Goal: Information Seeking & Learning: Check status

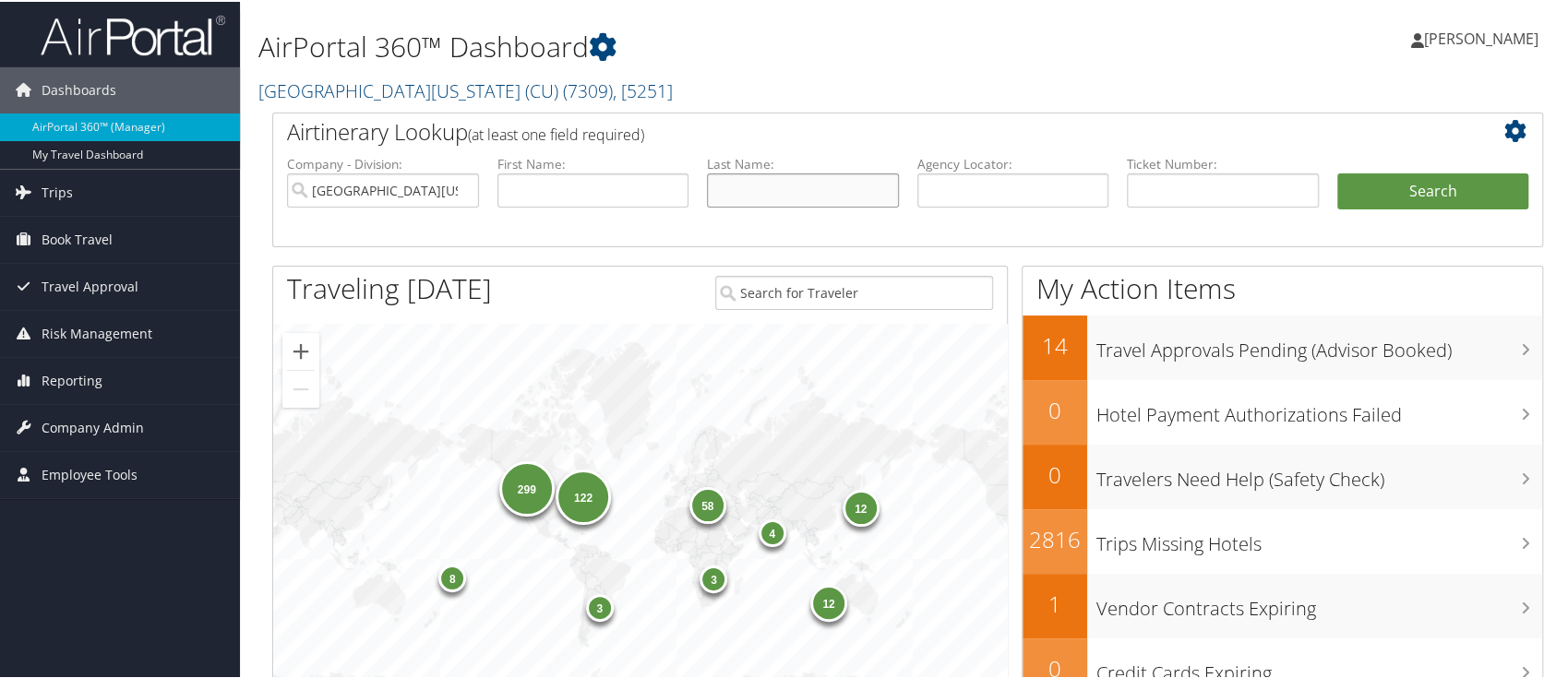
click at [760, 186] on input "text" at bounding box center [802, 188] width 192 height 34
paste input "Tirumalasetty"
type input "[PERSON_NAME]"
click at [1419, 181] on button "Search" at bounding box center [1433, 189] width 192 height 36
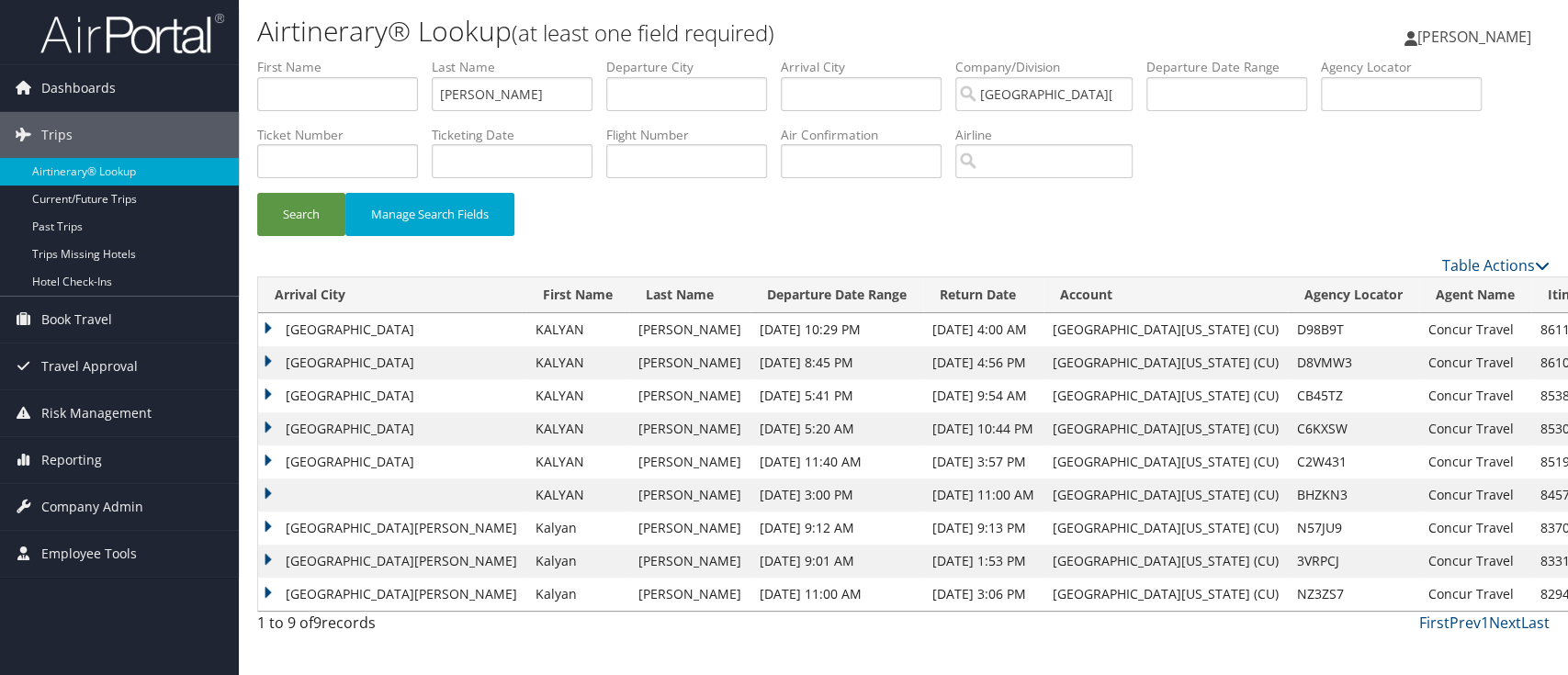
click at [265, 323] on td "Las Vegas" at bounding box center [392, 330] width 268 height 33
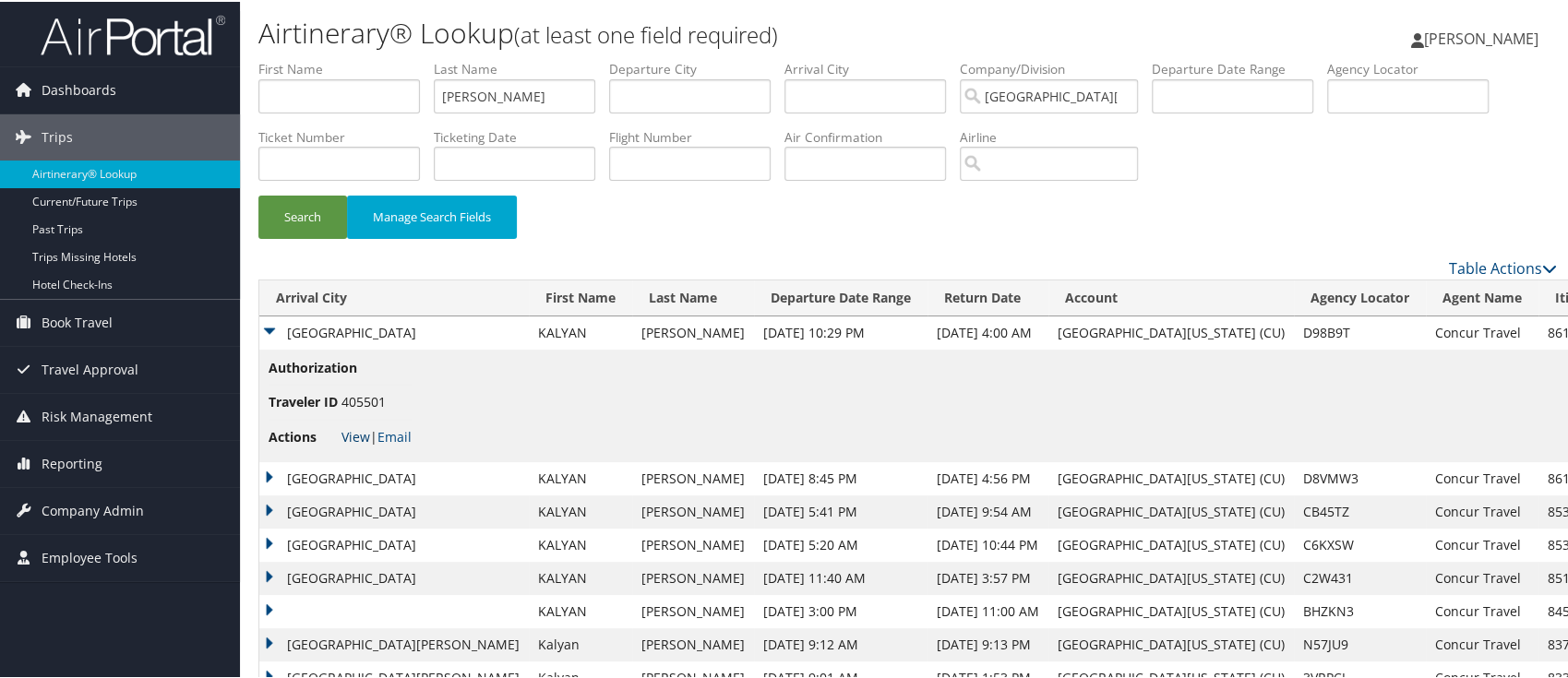
click at [358, 433] on link "View" at bounding box center [355, 436] width 29 height 18
click at [271, 470] on td "San Francisco" at bounding box center [393, 477] width 269 height 34
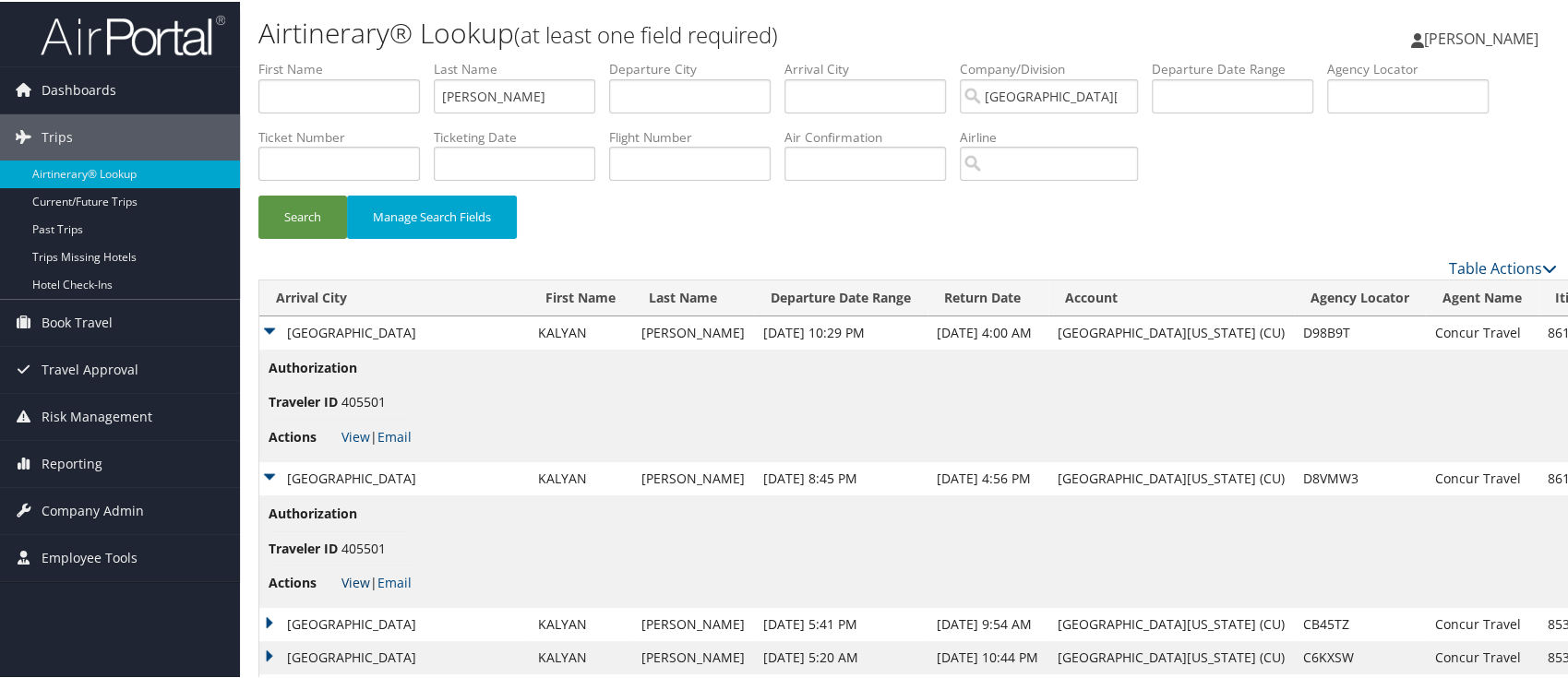
click at [347, 579] on link "View" at bounding box center [355, 580] width 29 height 18
click at [819, 159] on input "text" at bounding box center [865, 162] width 162 height 34
paste input "JB5D4F"
type input "JB5D4F"
click at [287, 214] on button "Search" at bounding box center [303, 216] width 89 height 43
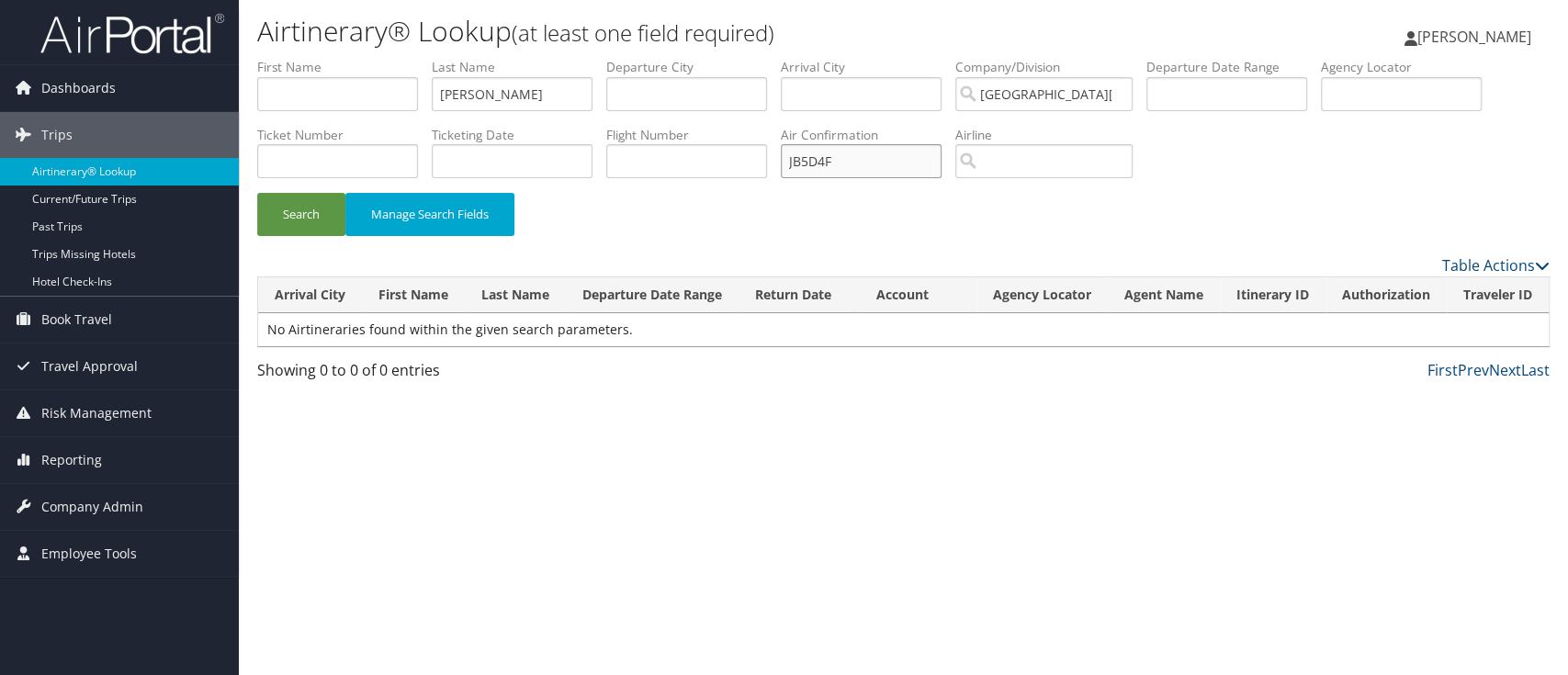
drag, startPoint x: 859, startPoint y: 164, endPoint x: 743, endPoint y: 169, distance: 116.1
click at [743, 58] on ul "First Name Last Name Tirumalasetty Departure City Arrival City Company/Division…" at bounding box center [903, 58] width 1292 height 0
click at [544, 88] on input "[PERSON_NAME]" at bounding box center [512, 94] width 161 height 34
click at [81, 459] on span "Reporting" at bounding box center [72, 460] width 61 height 46
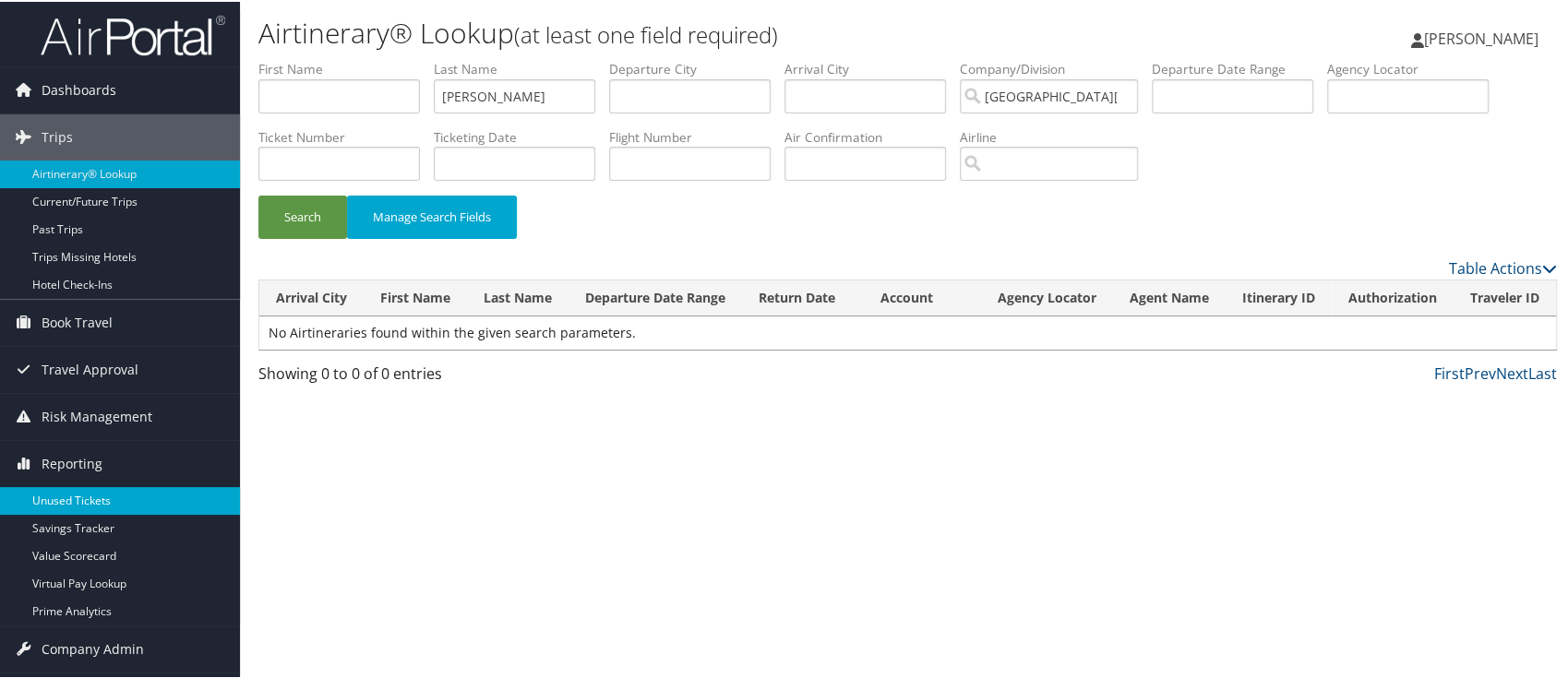
click at [62, 495] on link "Unused Tickets" at bounding box center [119, 499] width 239 height 28
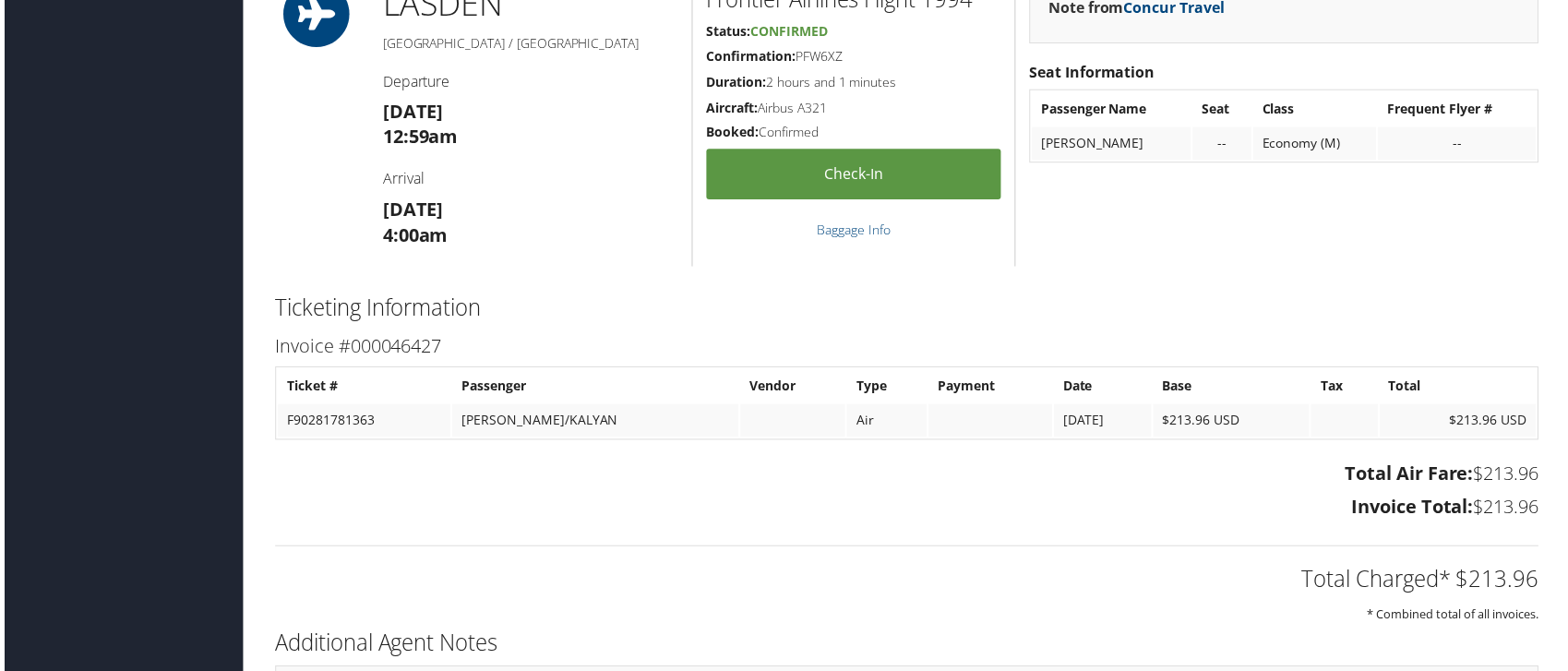
scroll to position [2554, 0]
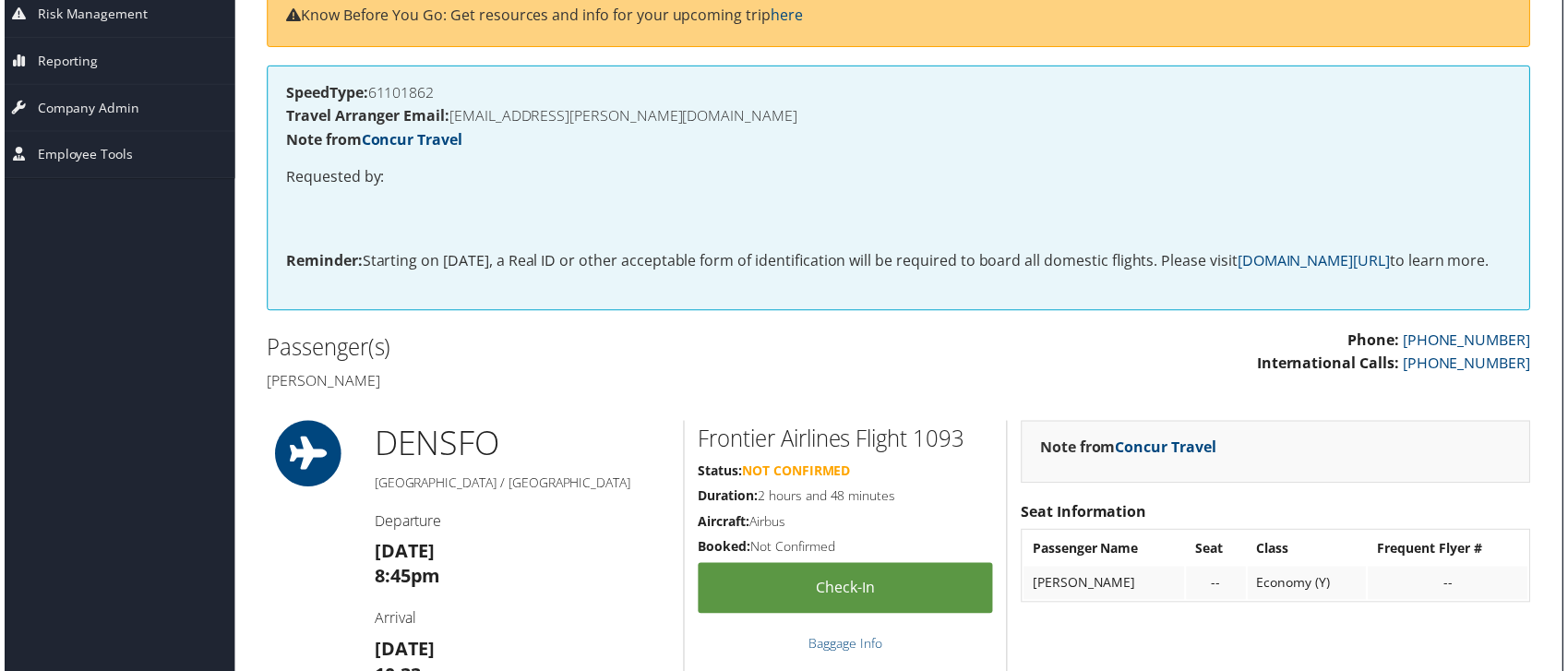
scroll to position [0, 8]
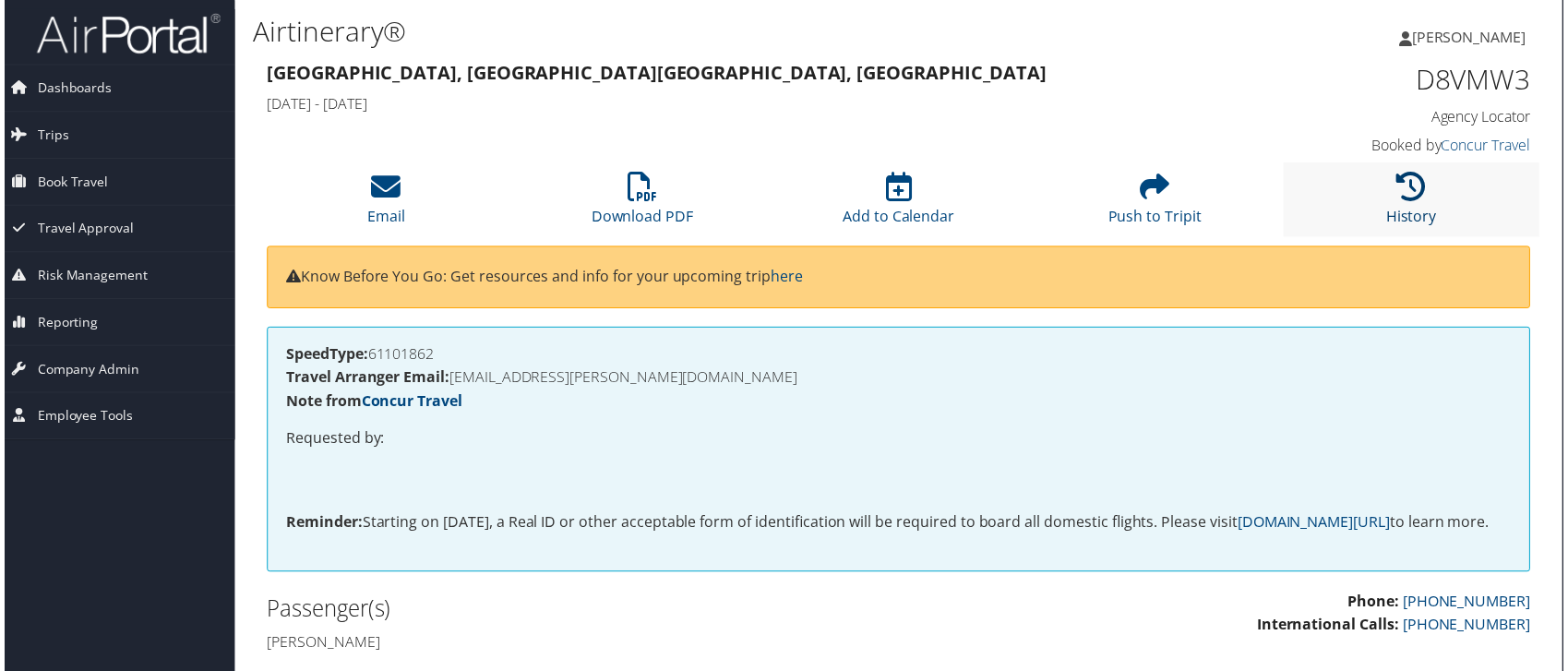
click at [1418, 188] on icon at bounding box center [1414, 187] width 30 height 30
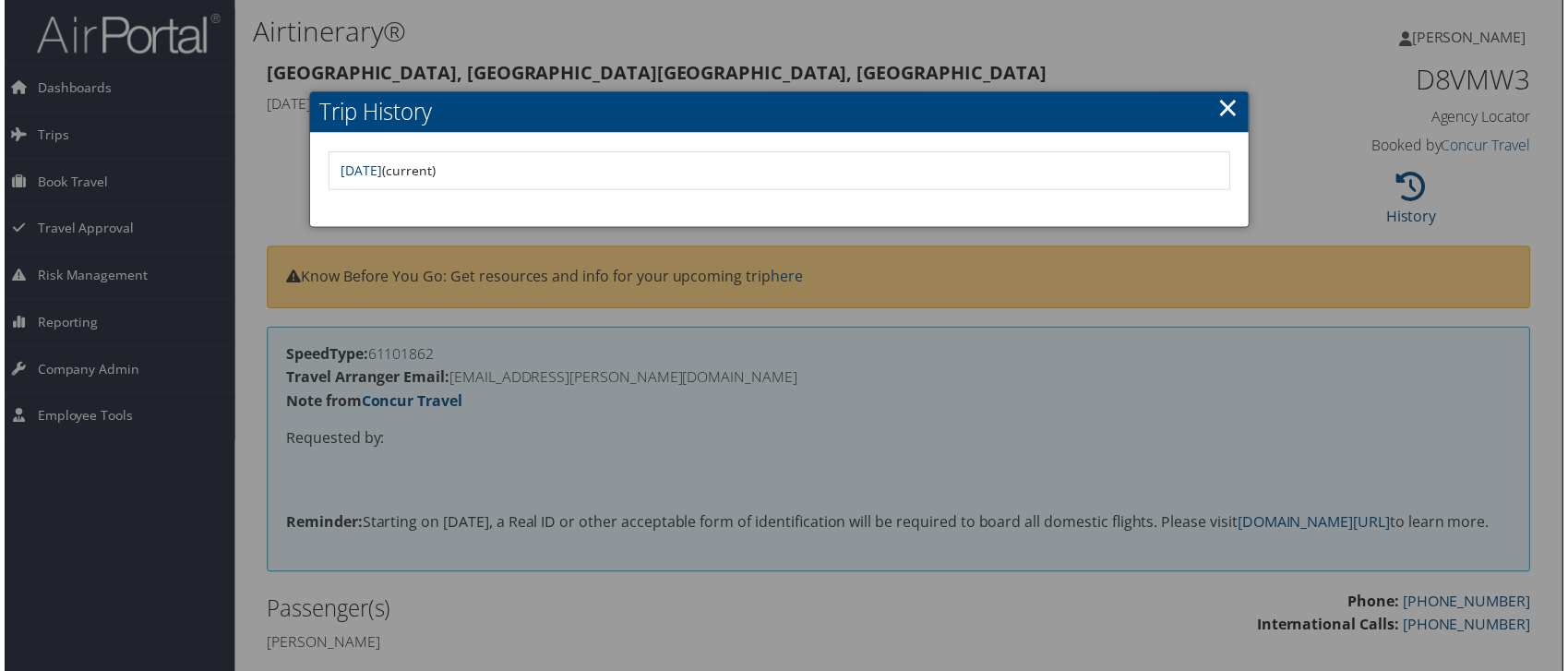
click at [871, 52] on div at bounding box center [787, 339] width 1575 height 678
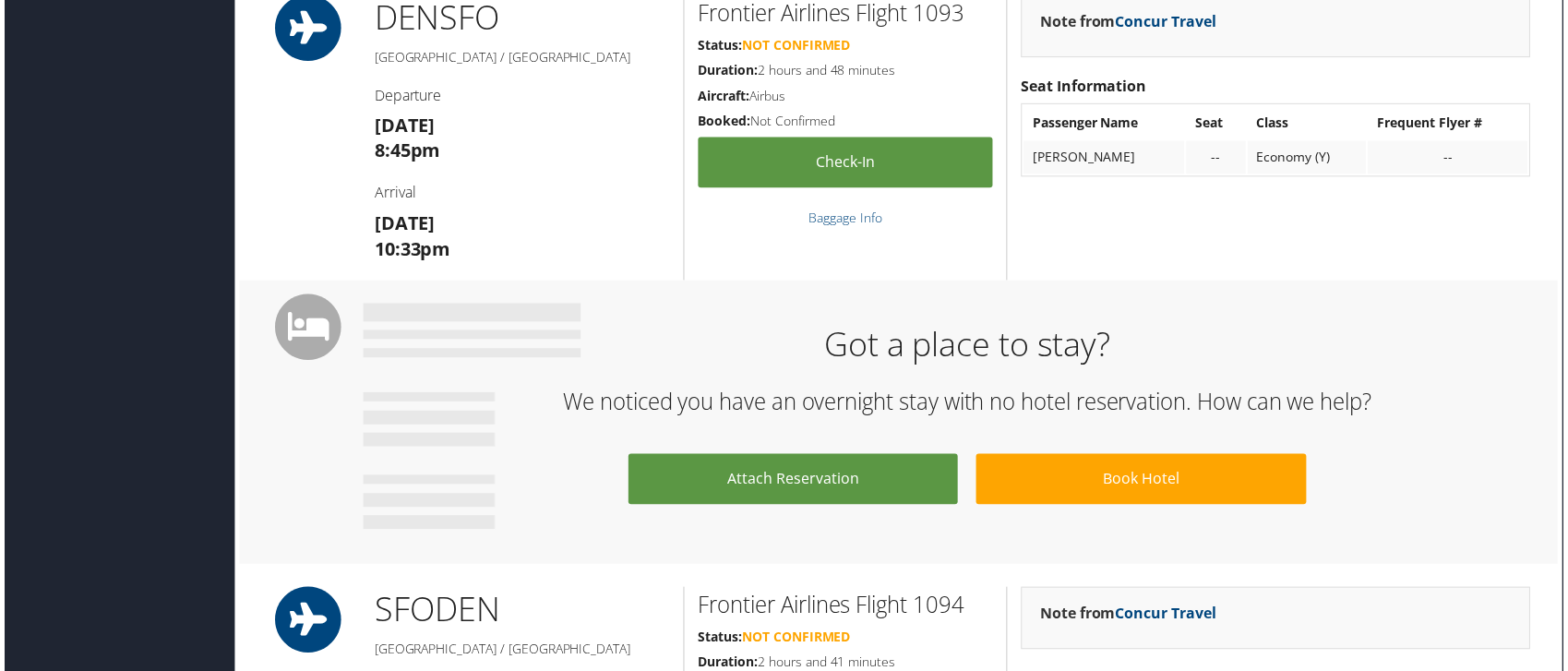
scroll to position [688, 8]
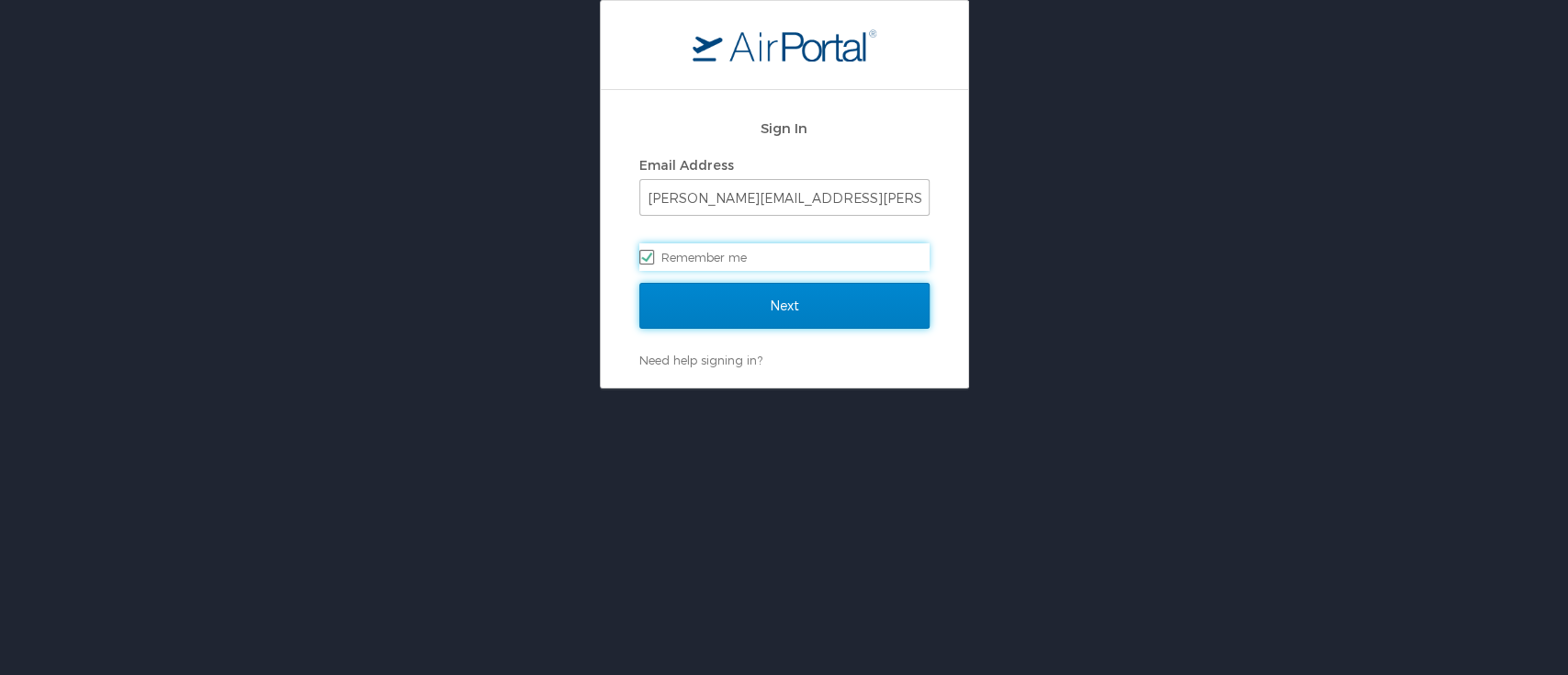
click at [790, 308] on input "Next" at bounding box center [785, 305] width 290 height 46
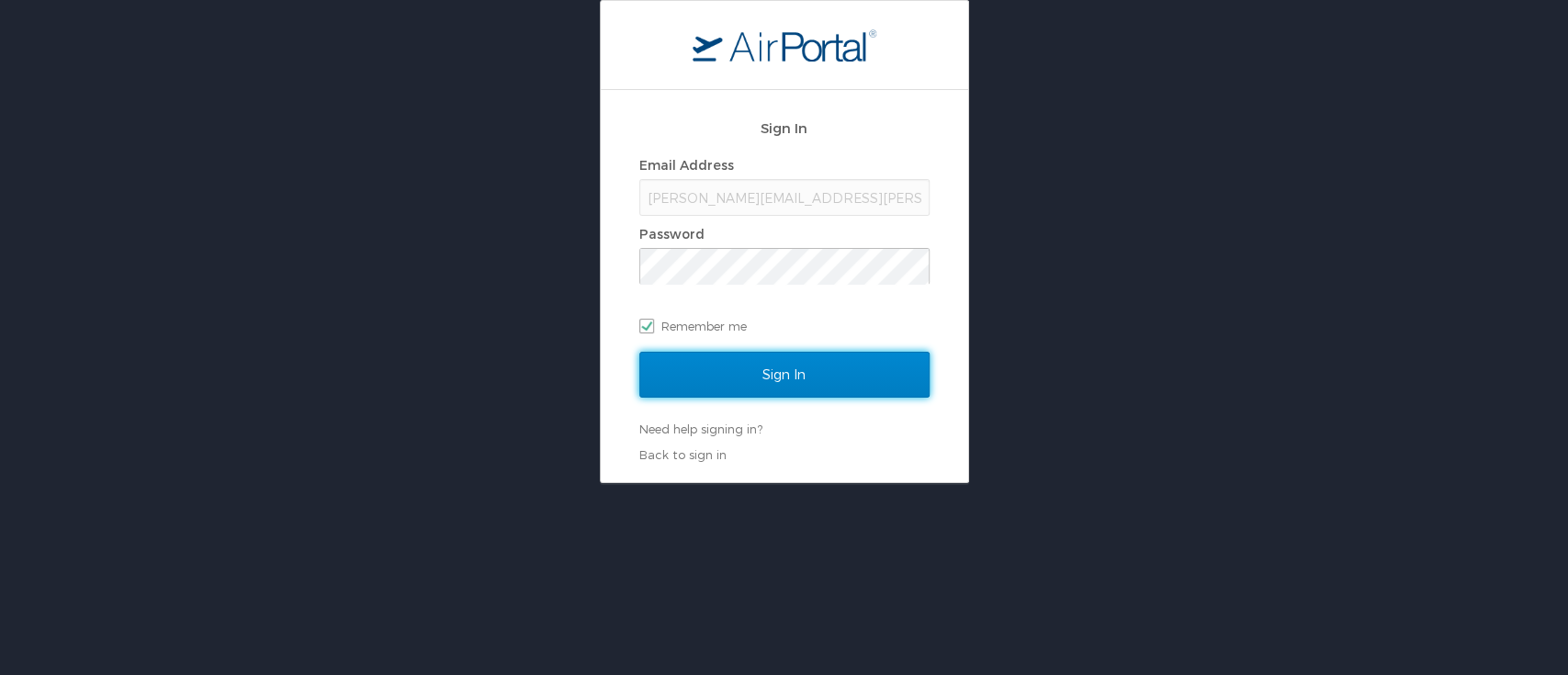
click at [772, 373] on input "Sign In" at bounding box center [785, 375] width 290 height 46
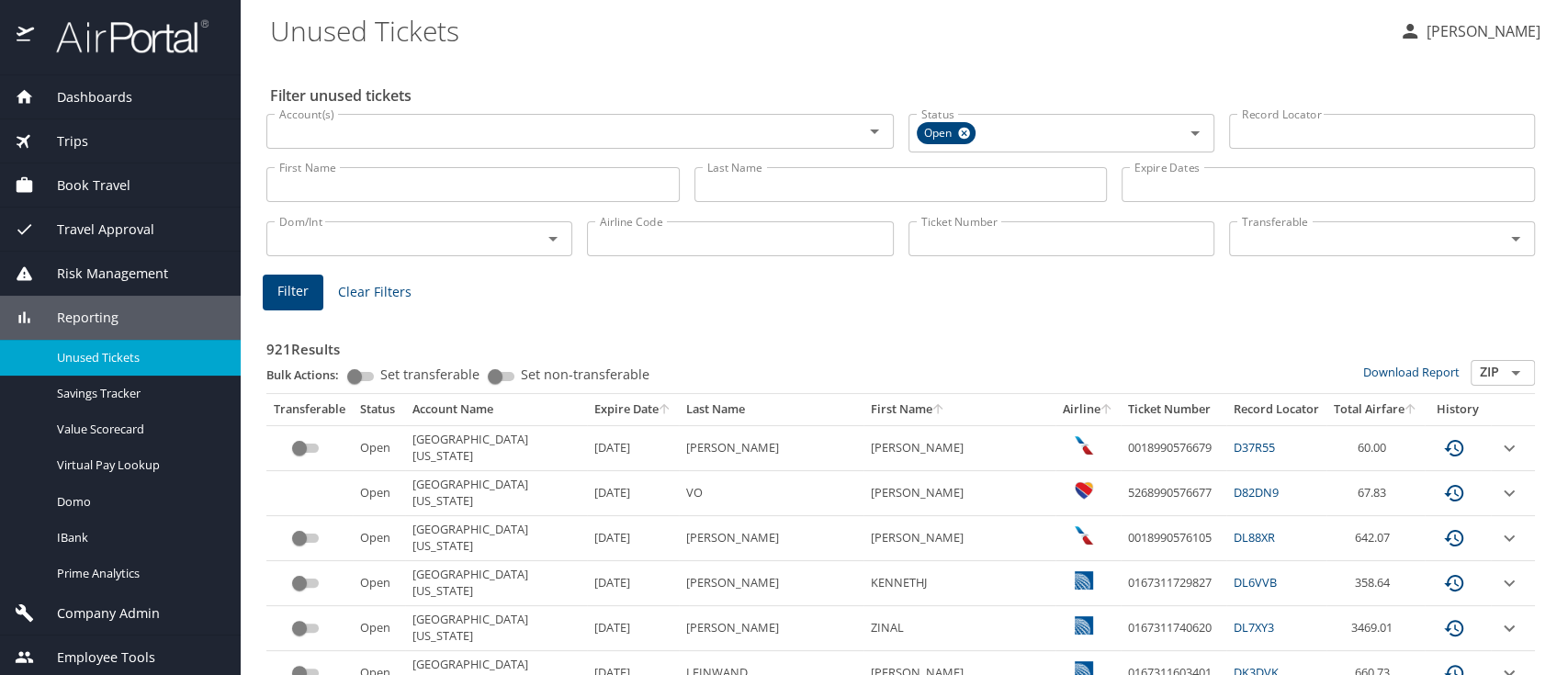
click at [963, 246] on input "Ticket Number" at bounding box center [1062, 239] width 306 height 35
paste input "JB5D4F"
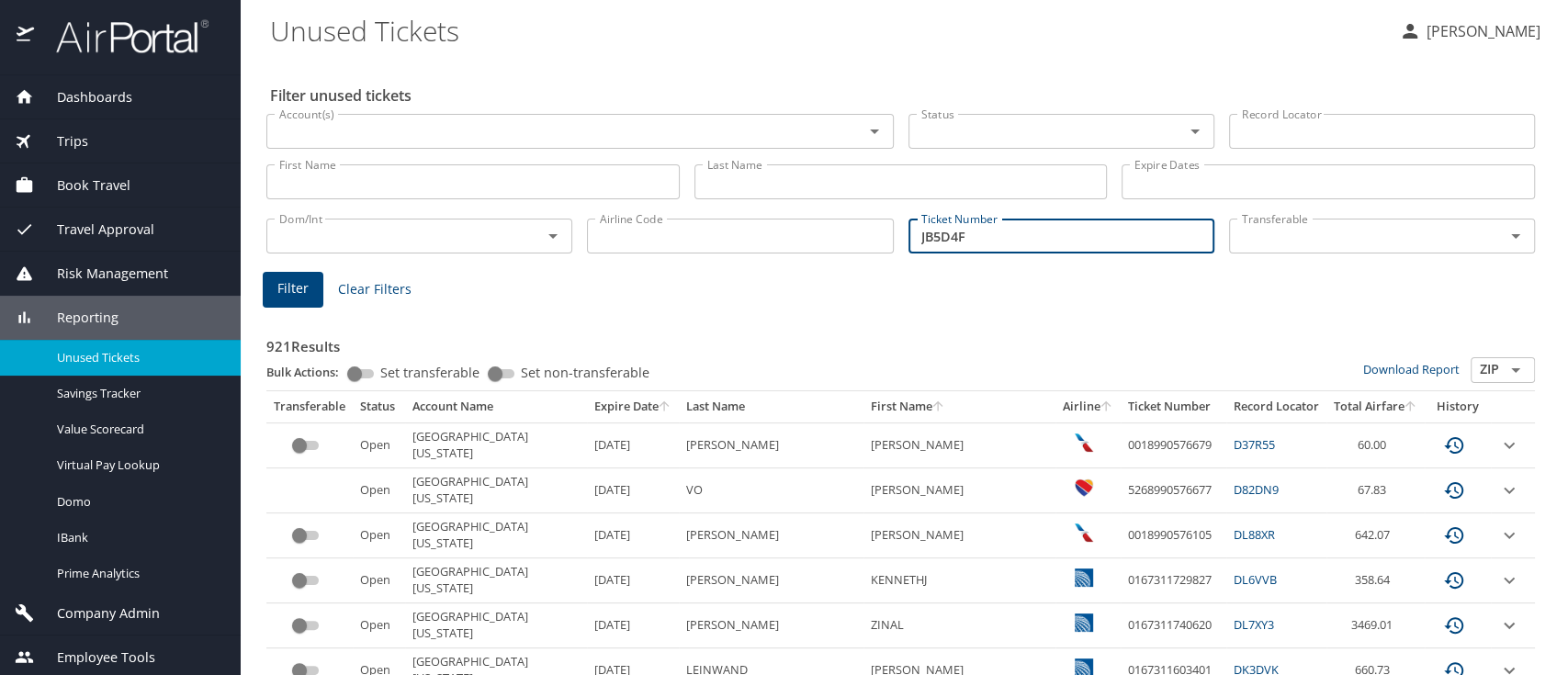
type input "JB5D4F"
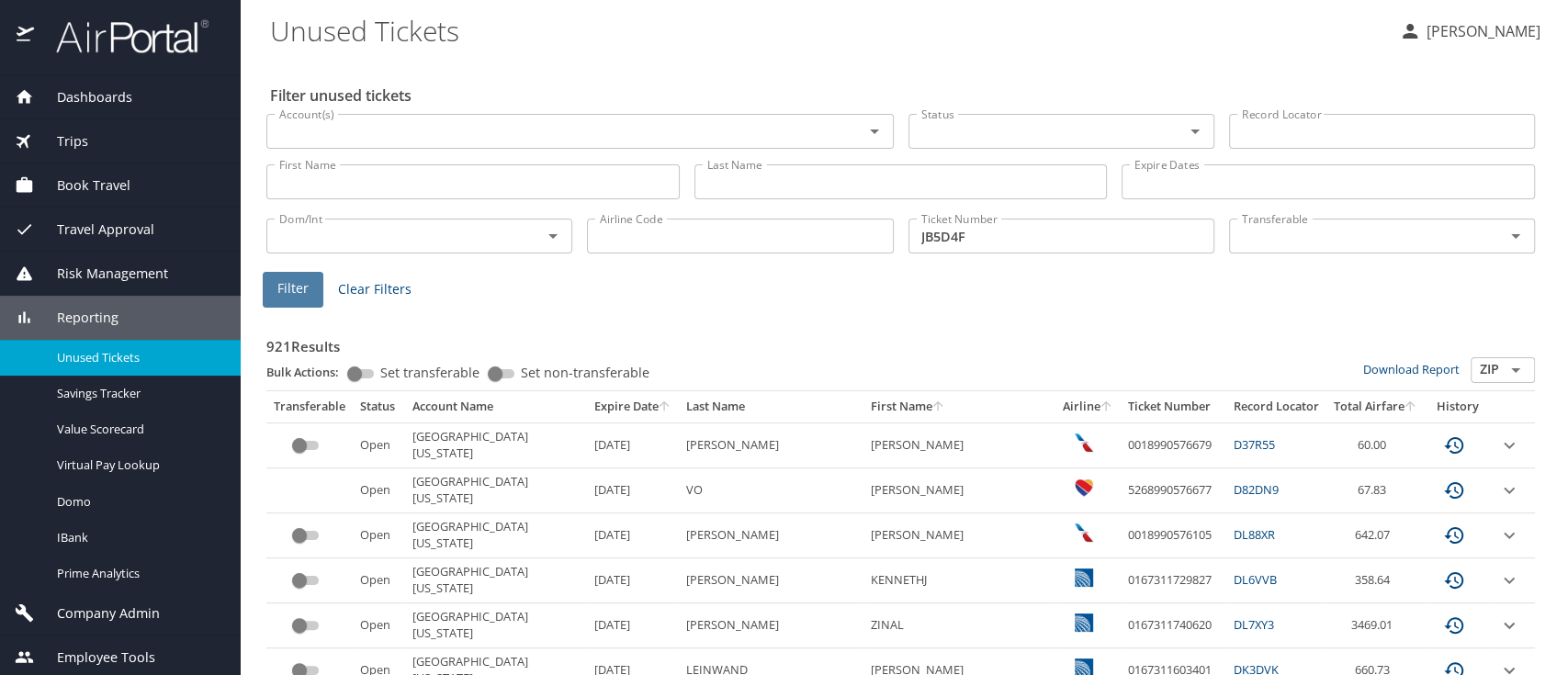
click at [287, 293] on span "Filter" at bounding box center [293, 288] width 31 height 23
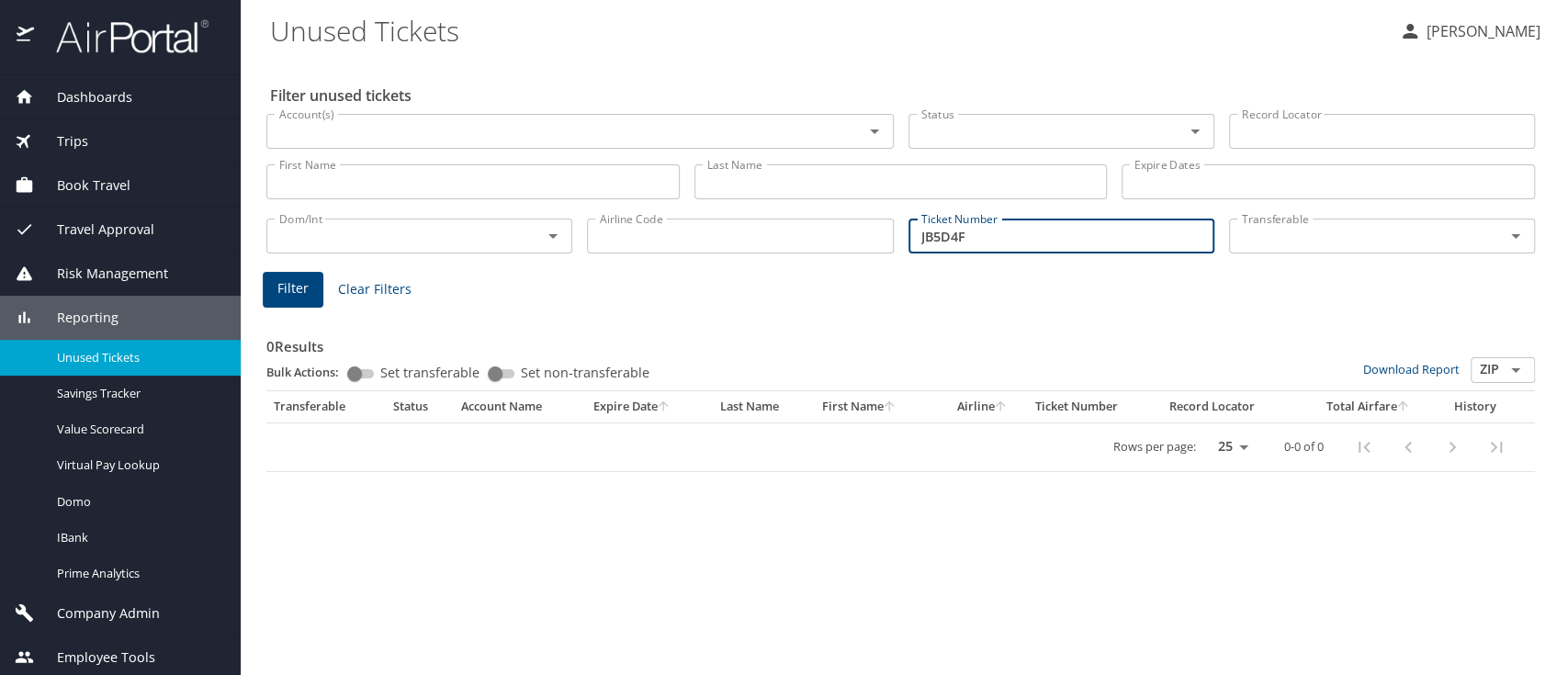
drag, startPoint x: 971, startPoint y: 236, endPoint x: 832, endPoint y: 242, distance: 139.1
click at [832, 242] on div "Dom/Int Dom/Int Airline Code Airline Code Ticket Number JB5D4F Ticket Number Tr…" at bounding box center [901, 234] width 1283 height 61
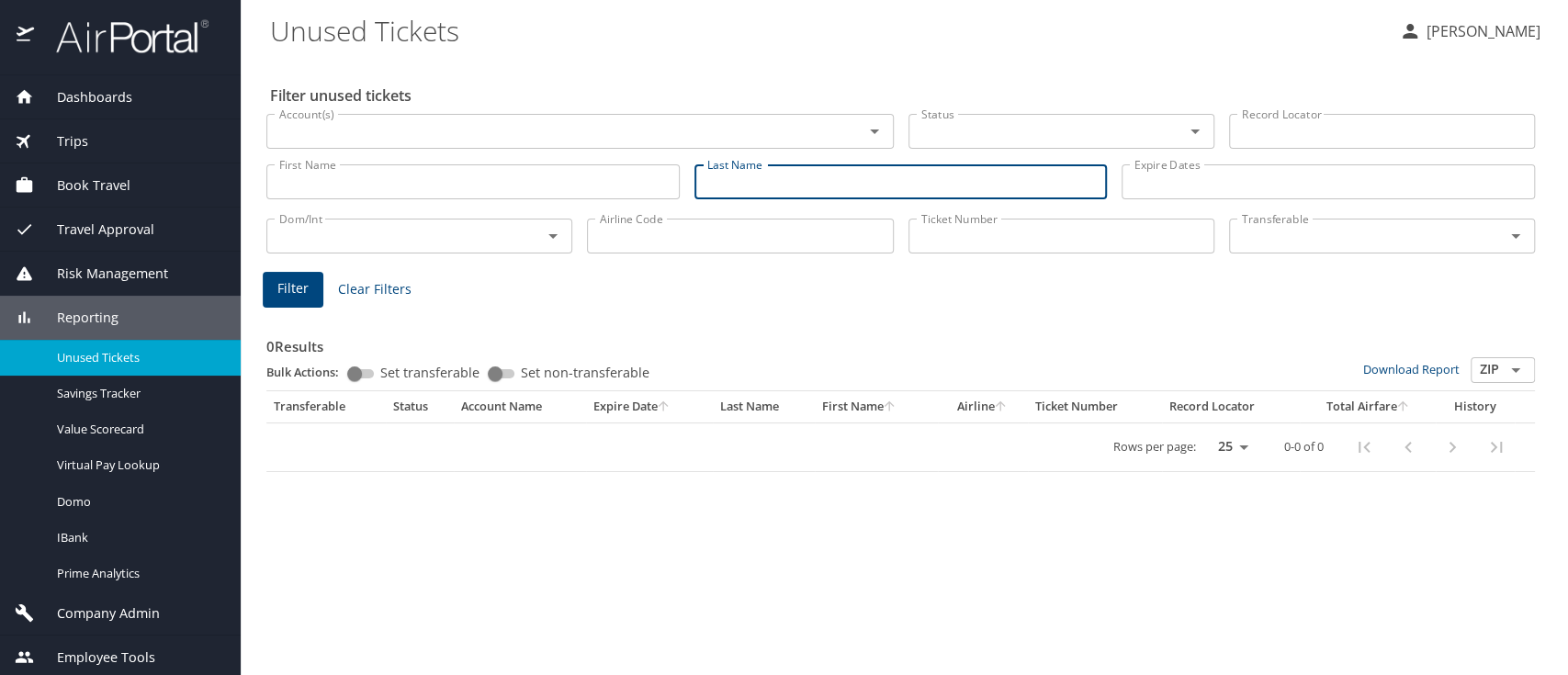
click at [797, 192] on input "Last Name" at bounding box center [901, 182] width 413 height 35
paste input "[PERSON_NAME]"
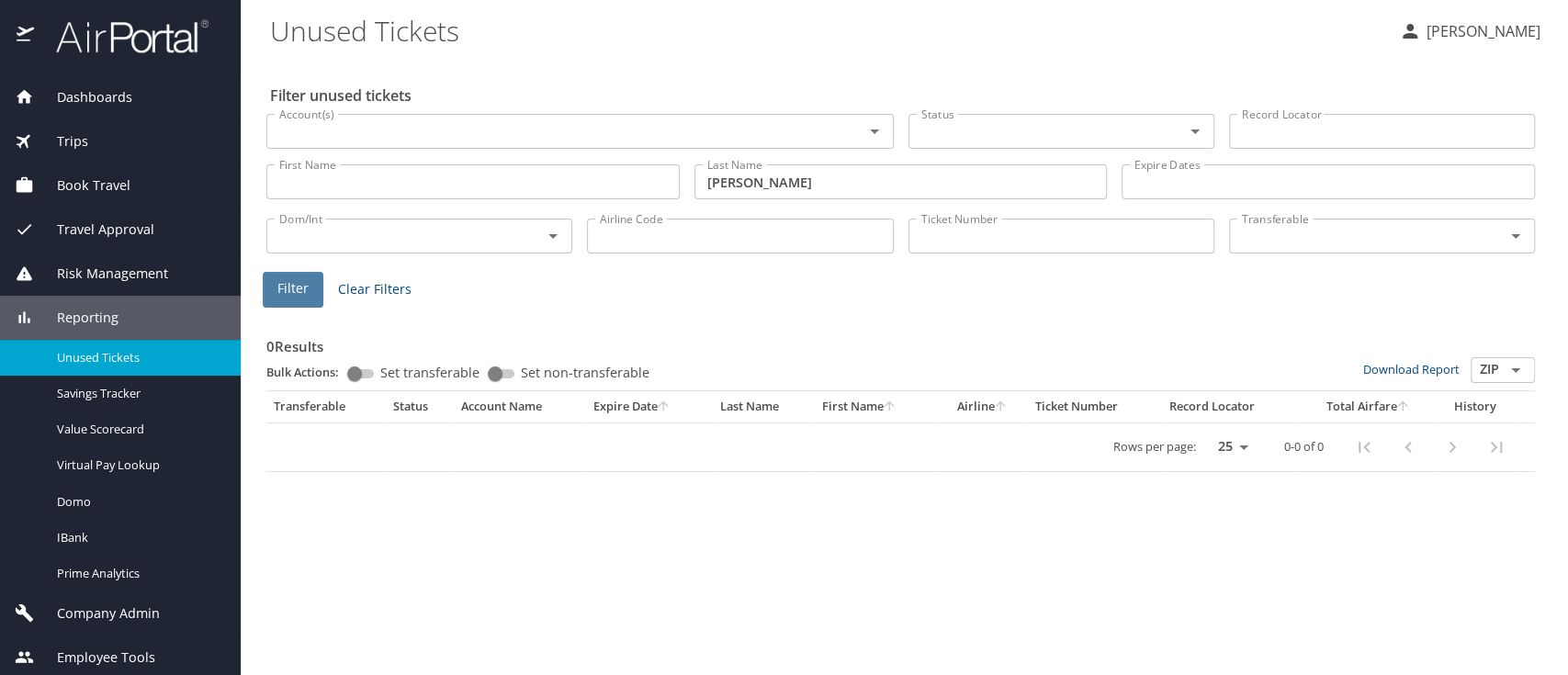
click at [281, 297] on span "Filter" at bounding box center [293, 288] width 31 height 23
click at [281, 283] on span "Filter" at bounding box center [293, 288] width 31 height 23
click at [889, 169] on input "[PERSON_NAME]" at bounding box center [901, 182] width 413 height 35
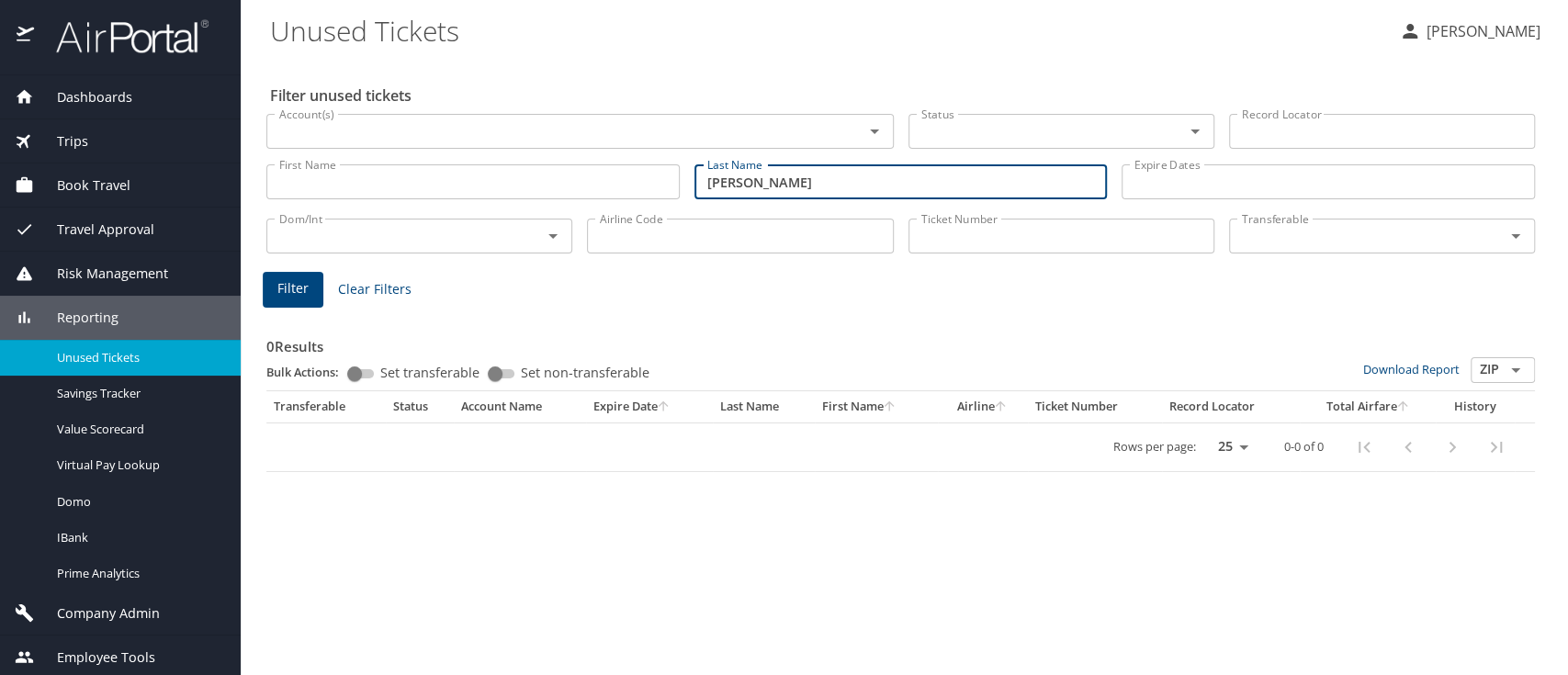
type input "[PERSON_NAME]"
click at [279, 285] on span "Filter" at bounding box center [293, 288] width 31 height 23
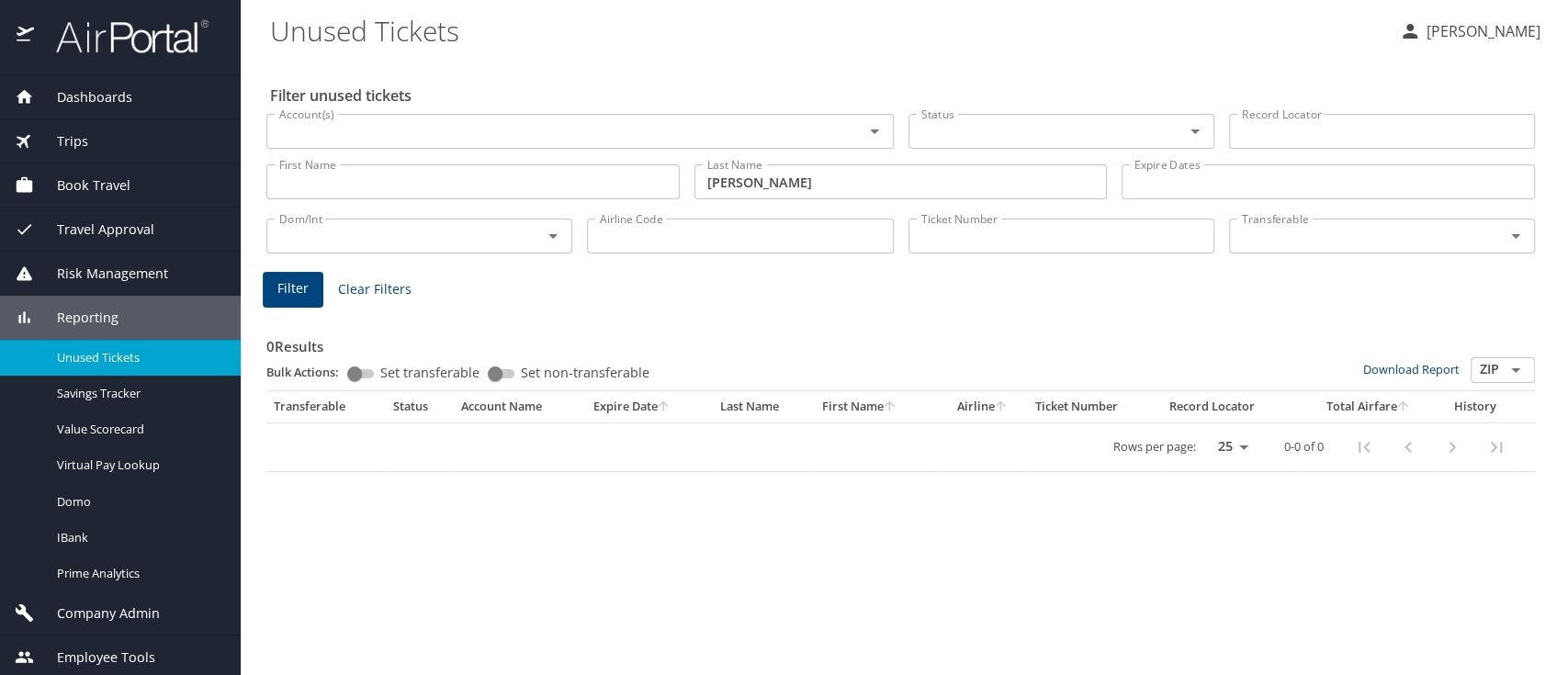
click at [82, 92] on span "Dashboards" at bounding box center [83, 97] width 98 height 21
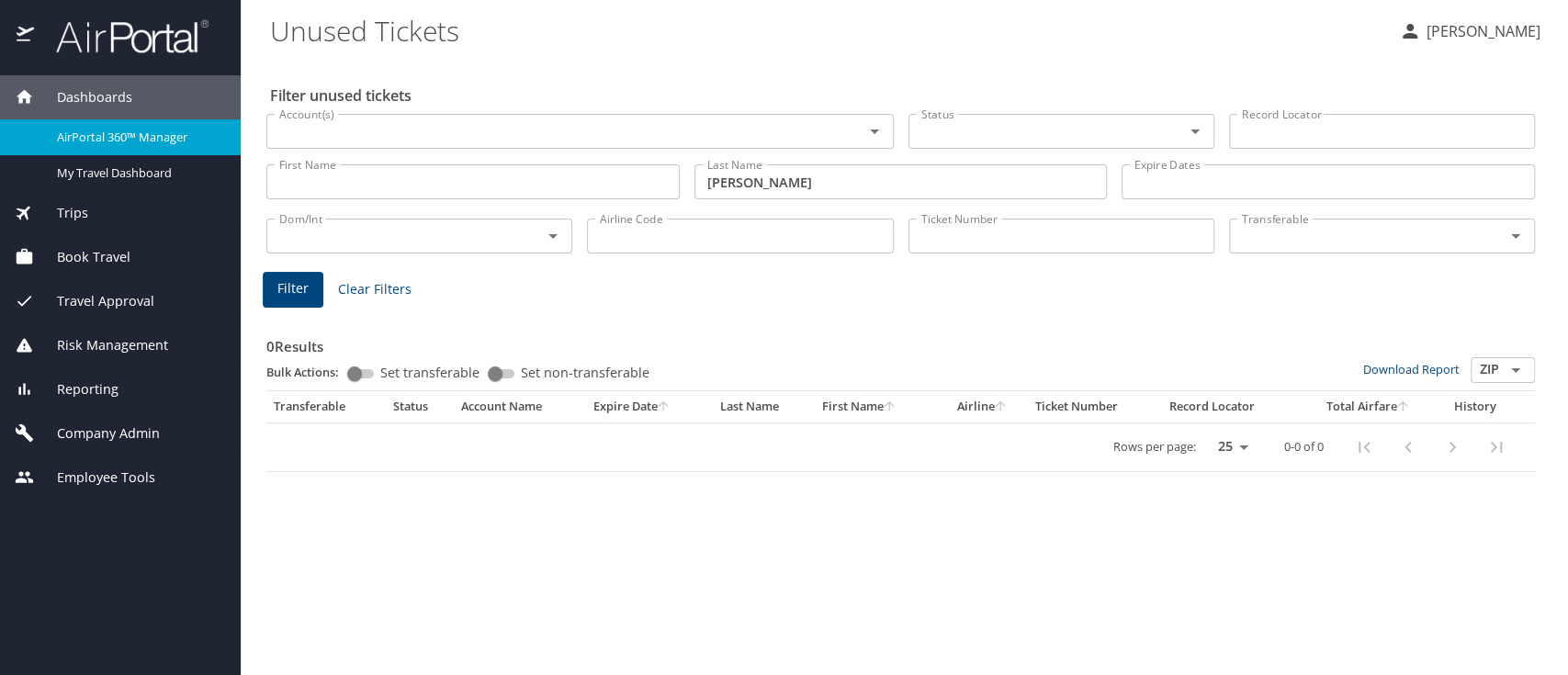
click at [86, 139] on span "AirPortal 360™ Manager" at bounding box center [137, 137] width 162 height 18
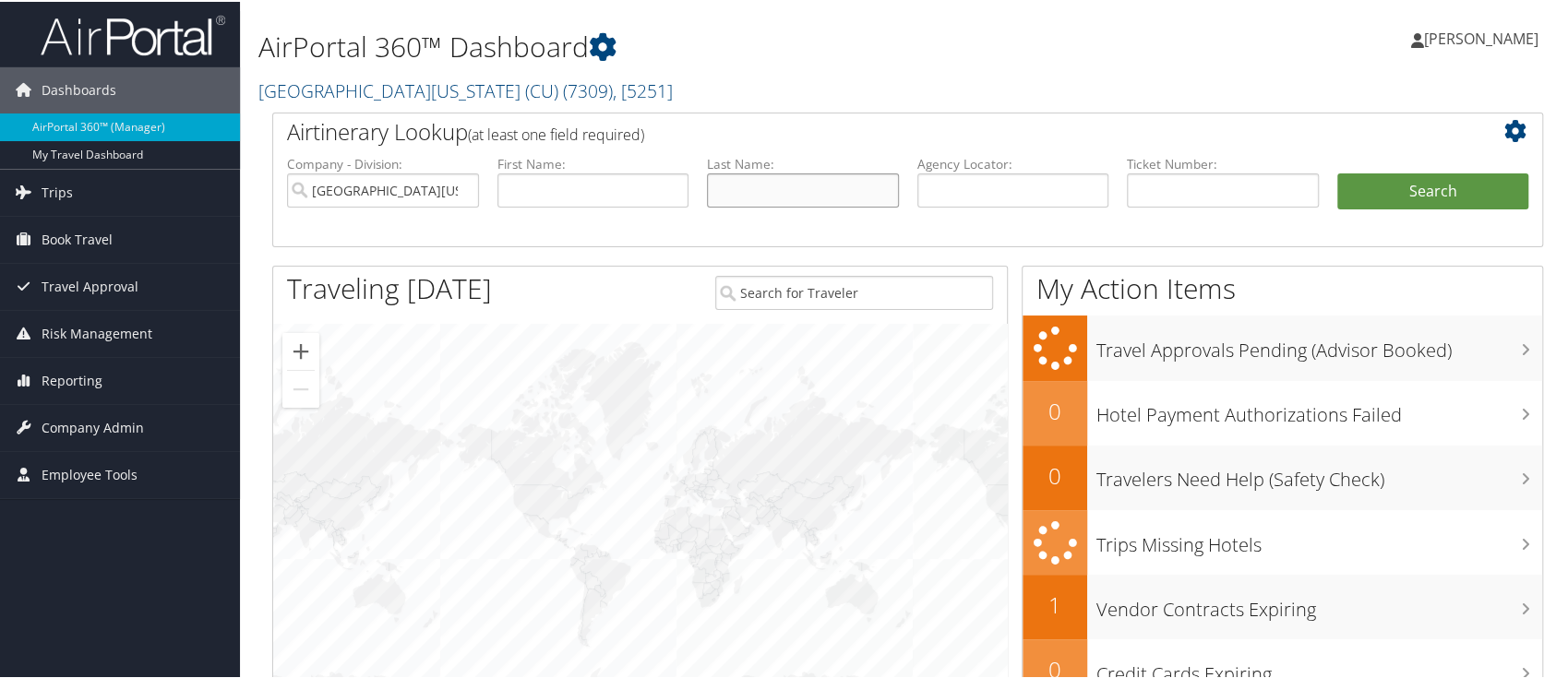
click at [766, 175] on input "text" at bounding box center [802, 188] width 192 height 34
paste input "[PERSON_NAME]"
type input "[PERSON_NAME]"
click at [1426, 178] on button "Search" at bounding box center [1433, 189] width 192 height 36
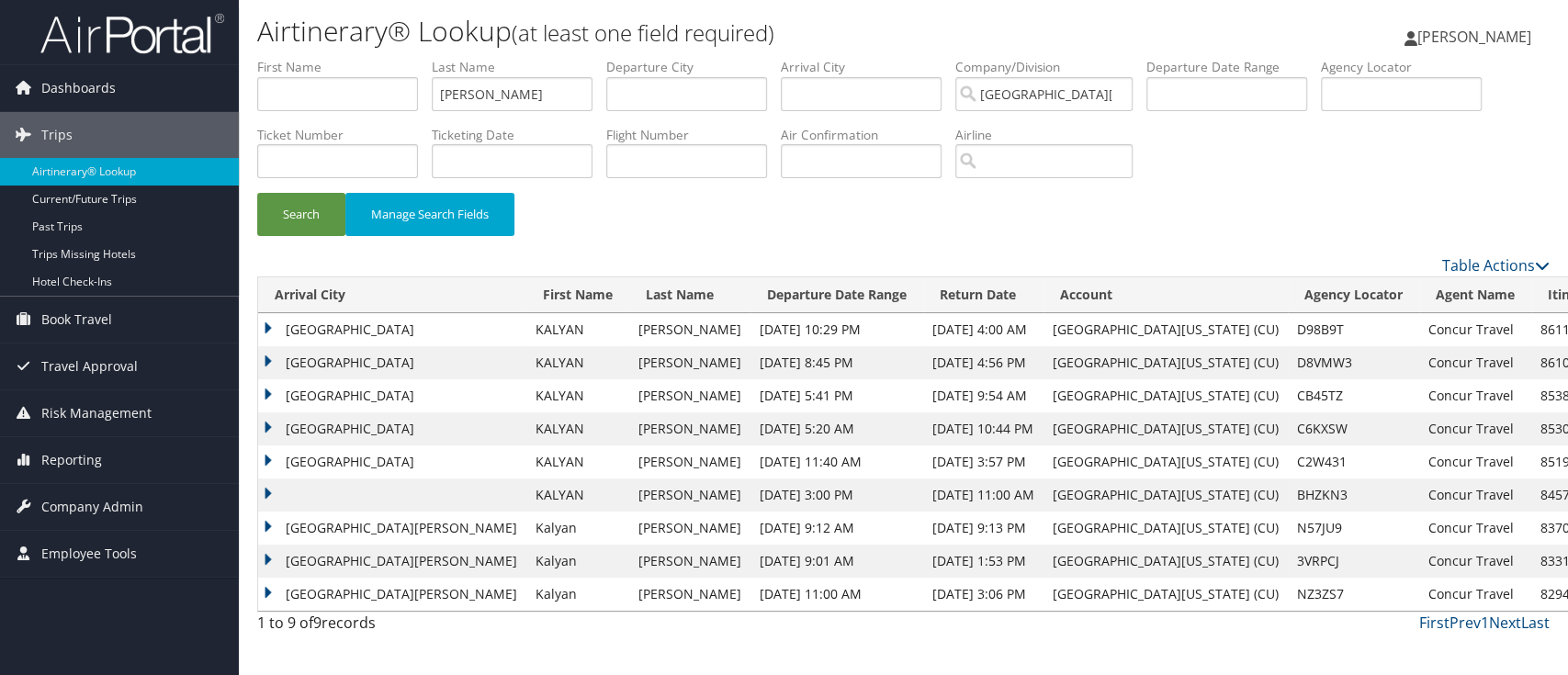
click at [266, 324] on td "[GEOGRAPHIC_DATA]" at bounding box center [392, 330] width 268 height 33
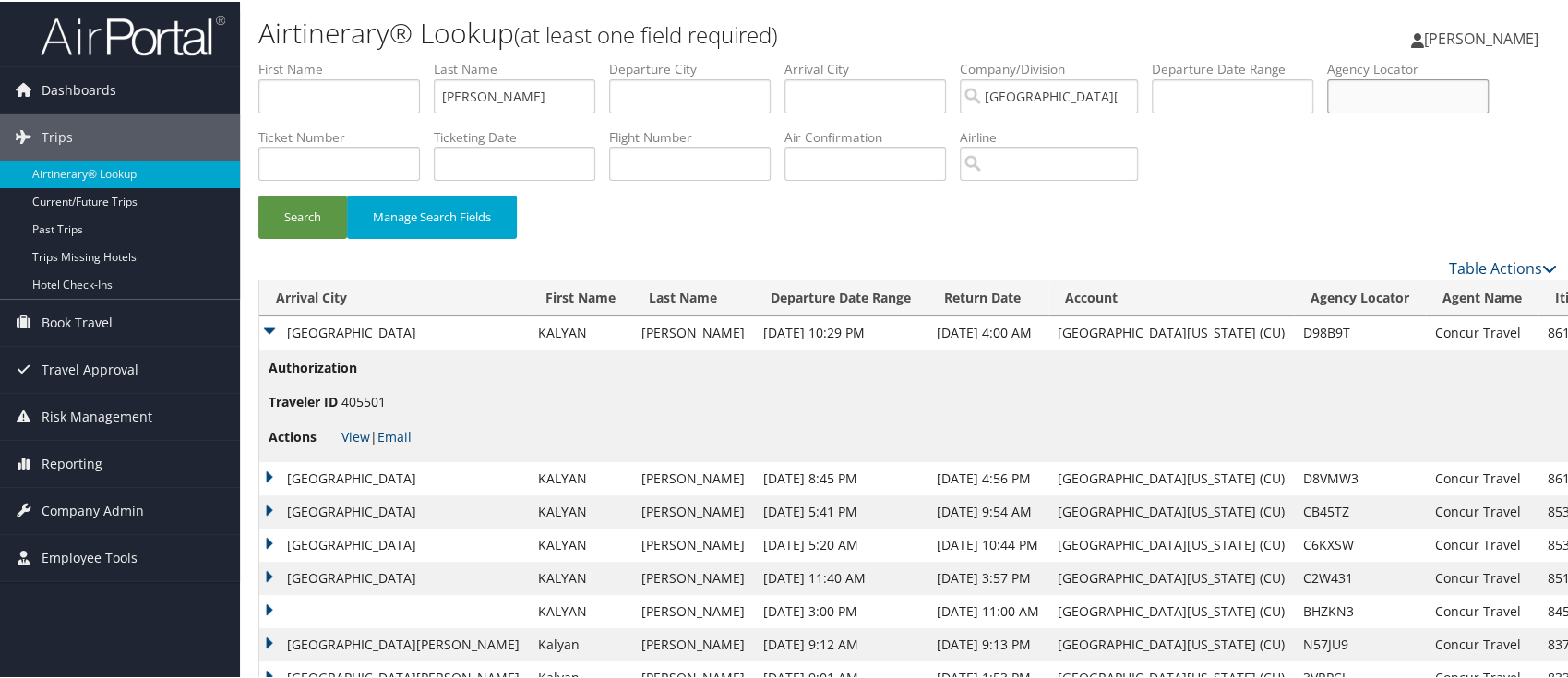
click at [1361, 100] on input "text" at bounding box center [1407, 95] width 162 height 34
type input "d98452"
click at [311, 211] on button "Search" at bounding box center [303, 216] width 89 height 43
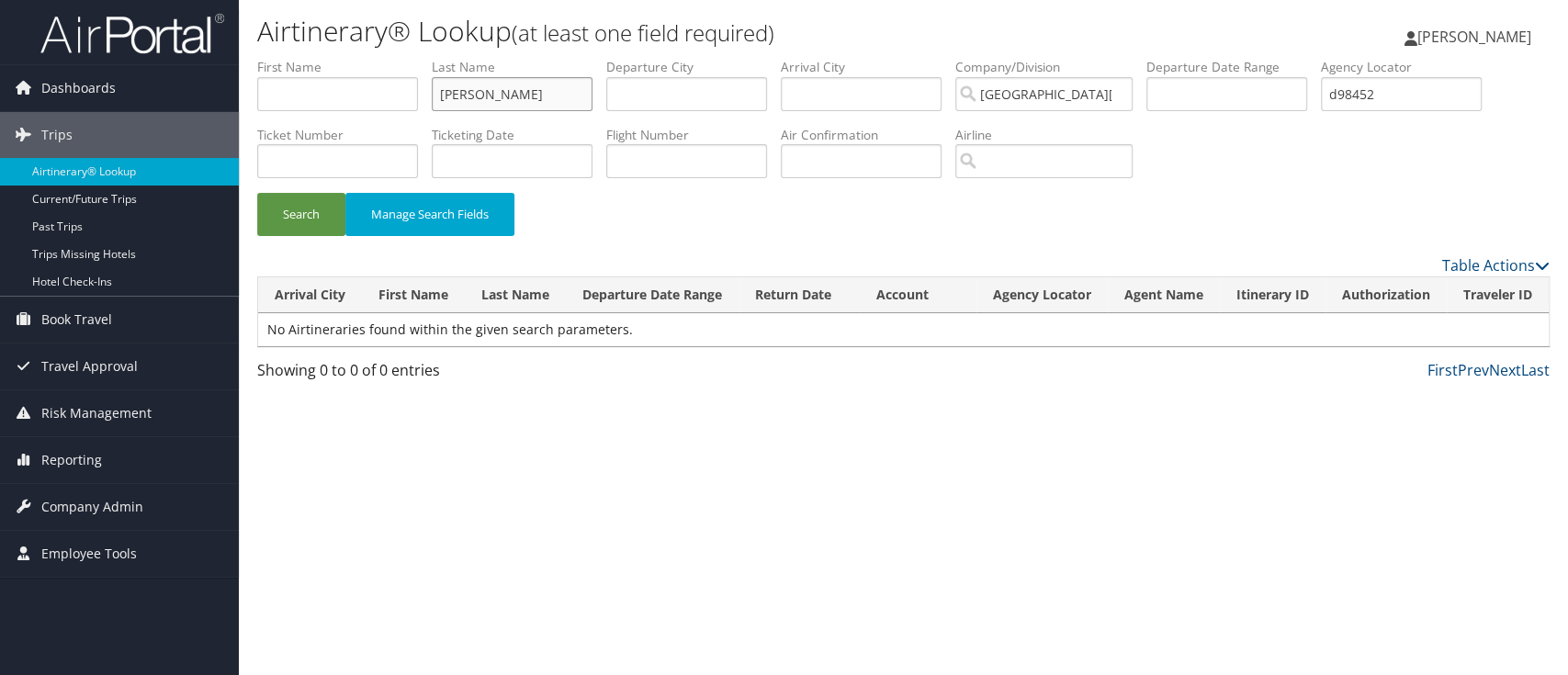
drag, startPoint x: 557, startPoint y: 96, endPoint x: 354, endPoint y: 108, distance: 203.4
click at [354, 58] on ul "First Name Last Name [PERSON_NAME] Departure City Arrival City Company/Division…" at bounding box center [903, 58] width 1292 height 0
click at [291, 218] on button "Search" at bounding box center [301, 215] width 88 height 43
